Goal: Transaction & Acquisition: Book appointment/travel/reservation

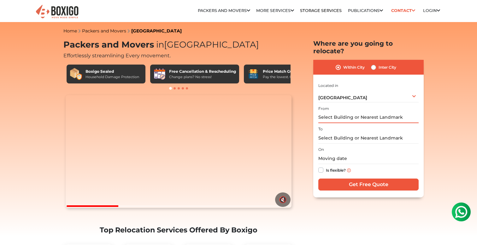
click at [385, 112] on input "text" at bounding box center [368, 117] width 100 height 11
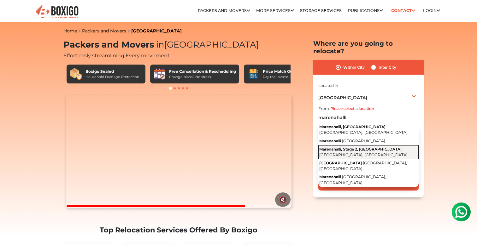
click at [370, 147] on span "Marenahalli, Stage 2, Vijayanagar" at bounding box center [360, 149] width 82 height 5
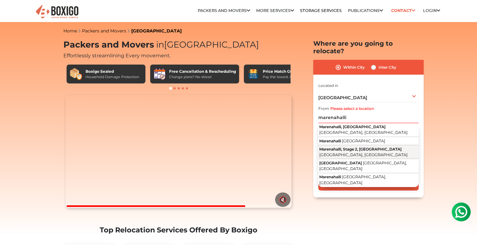
type input "Marenahalli, Stage 2, Vijayanagar, Bengaluru, Karnataka"
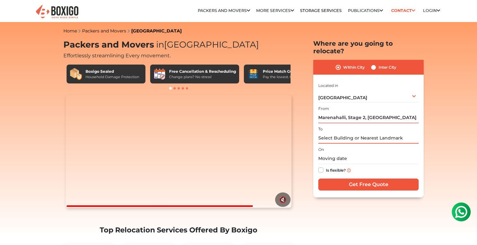
click at [361, 133] on input "text" at bounding box center [368, 138] width 100 height 11
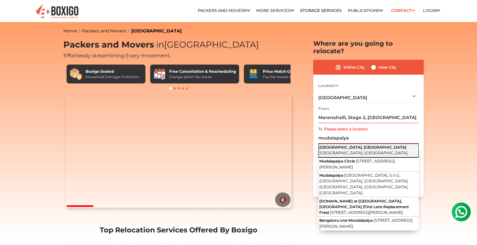
click at [358, 145] on span "Mudalapalya, Vijayanagar" at bounding box center [362, 147] width 87 height 5
type input "Mudalapalya, Vijayanagar, Bengaluru, Karnataka"
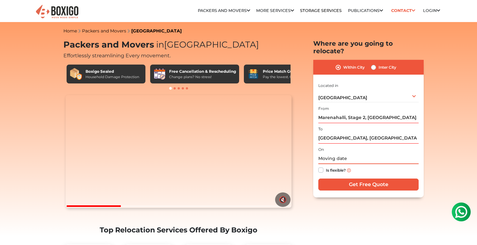
click at [350, 153] on input "text" at bounding box center [368, 158] width 100 height 11
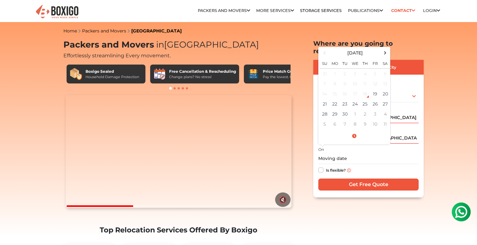
click at [326, 166] on label "Is flexible?" at bounding box center [336, 169] width 20 height 7
click at [321, 166] on input "Is flexible?" at bounding box center [320, 169] width 5 height 6
checkbox input "true"
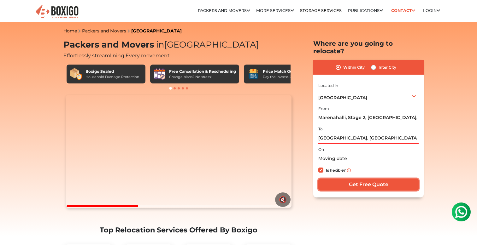
click at [346, 179] on input "Get Free Quote" at bounding box center [368, 185] width 100 height 12
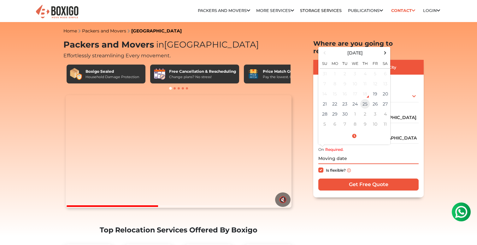
click at [365, 99] on td "25" at bounding box center [365, 104] width 10 height 10
type input "09/25/2025 12:00 AM"
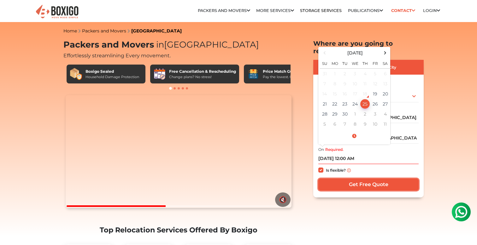
click at [370, 179] on input "Get Free Quote" at bounding box center [368, 185] width 100 height 12
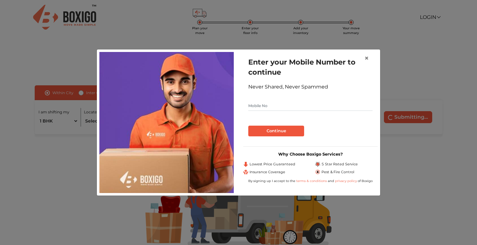
click at [318, 105] on input "text" at bounding box center [310, 106] width 124 height 10
type input "9739463375"
click at [296, 131] on button "Continue" at bounding box center [276, 131] width 56 height 11
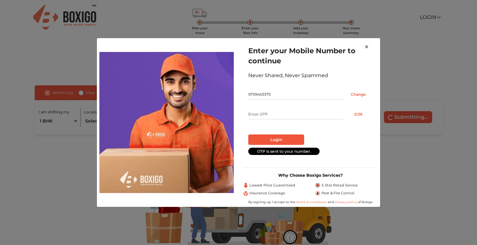
click at [292, 115] on input "text" at bounding box center [295, 114] width 95 height 10
type input "4230"
click at [287, 139] on button "Login" at bounding box center [276, 140] width 56 height 11
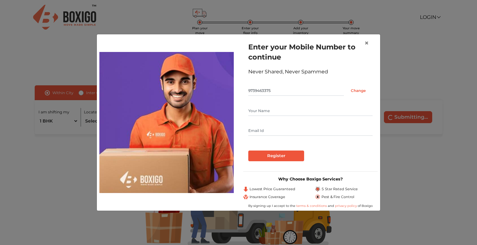
click at [278, 111] on input "text" at bounding box center [310, 111] width 124 height 10
type input "chandan R Gunagi"
click at [295, 132] on input "text" at bounding box center [310, 131] width 124 height 10
type input "chandan.gunagi@gmail.com"
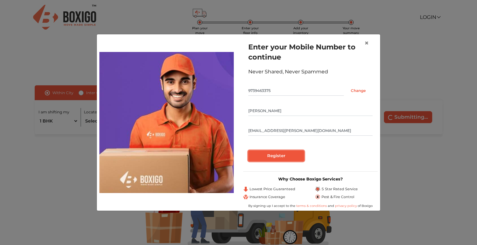
click at [281, 153] on input "Register" at bounding box center [276, 156] width 56 height 11
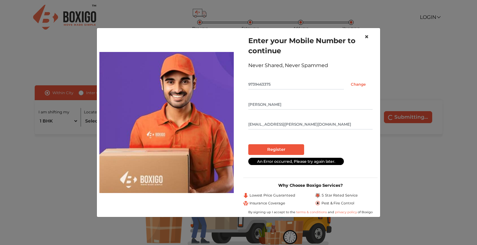
click at [367, 35] on span "×" at bounding box center [366, 36] width 4 height 9
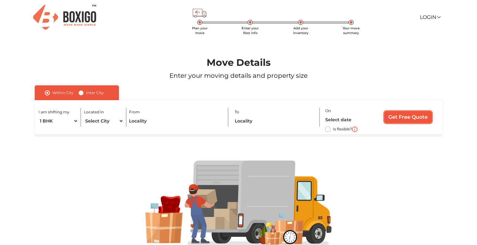
click at [406, 112] on input "Get Free Quote" at bounding box center [408, 117] width 48 height 12
